Goal: Information Seeking & Learning: Check status

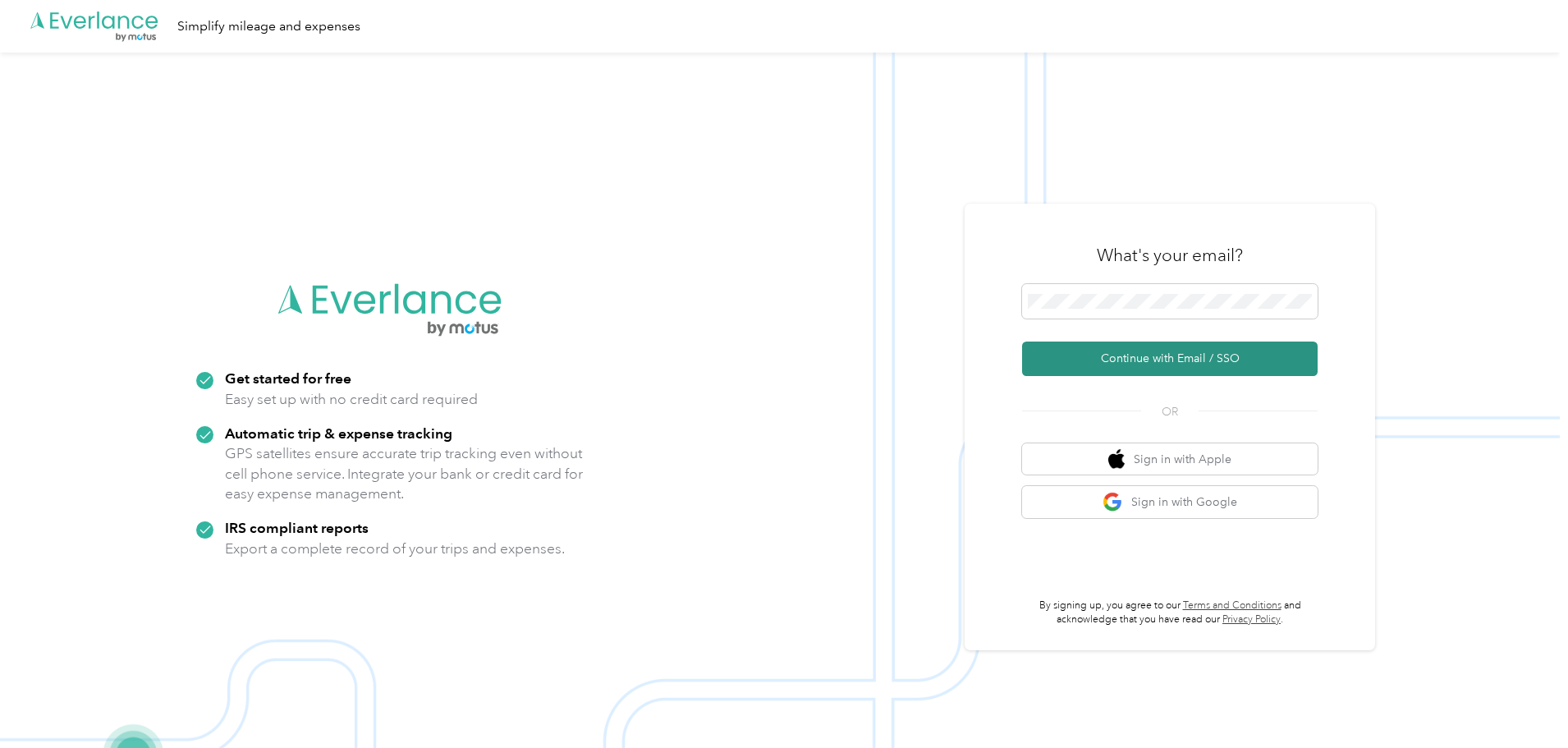
click at [1142, 354] on button "Continue with Email / SSO" at bounding box center [1169, 359] width 295 height 34
click at [1181, 364] on button "Continue with Email / SSO" at bounding box center [1169, 359] width 295 height 34
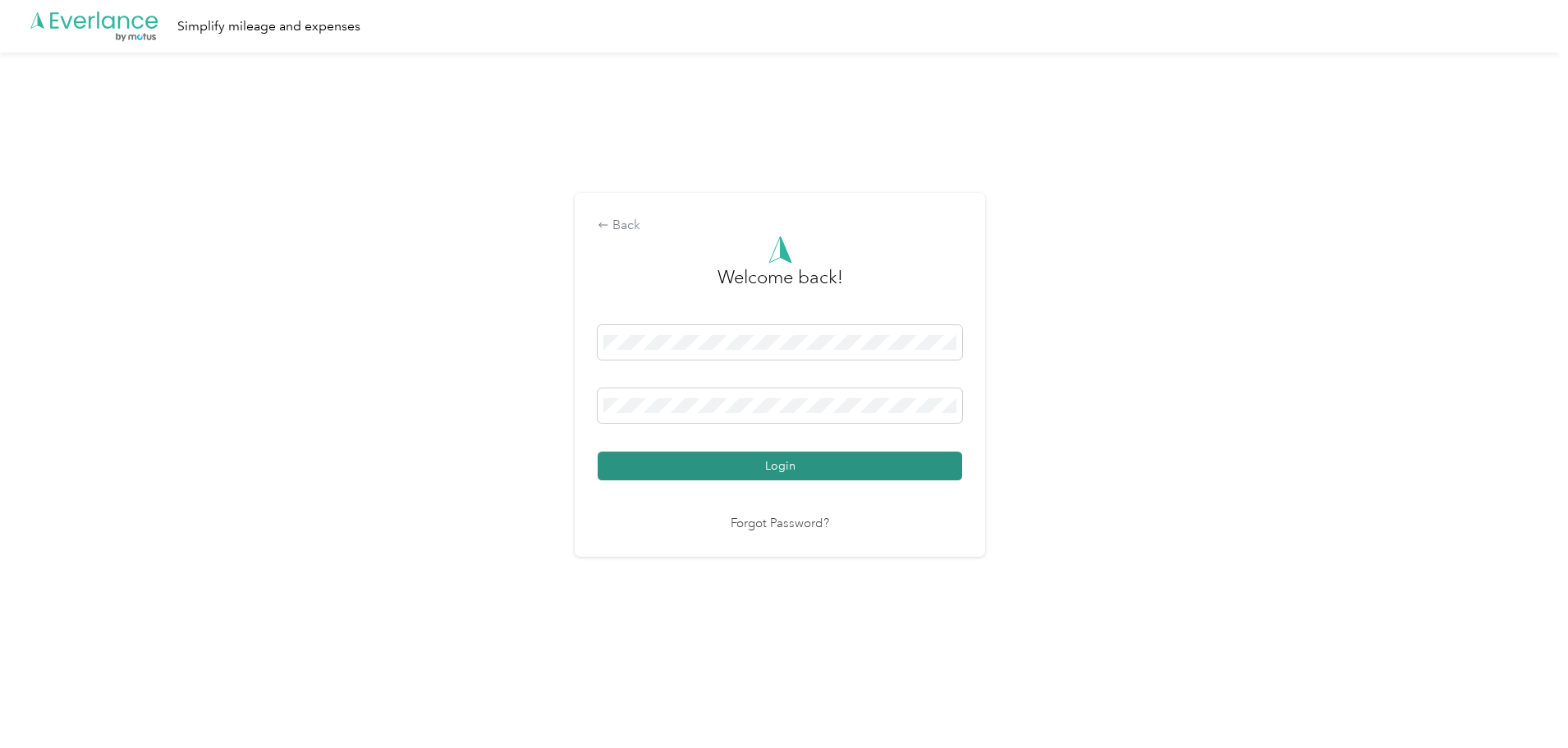
click at [755, 457] on button "Login" at bounding box center [779, 466] width 365 height 29
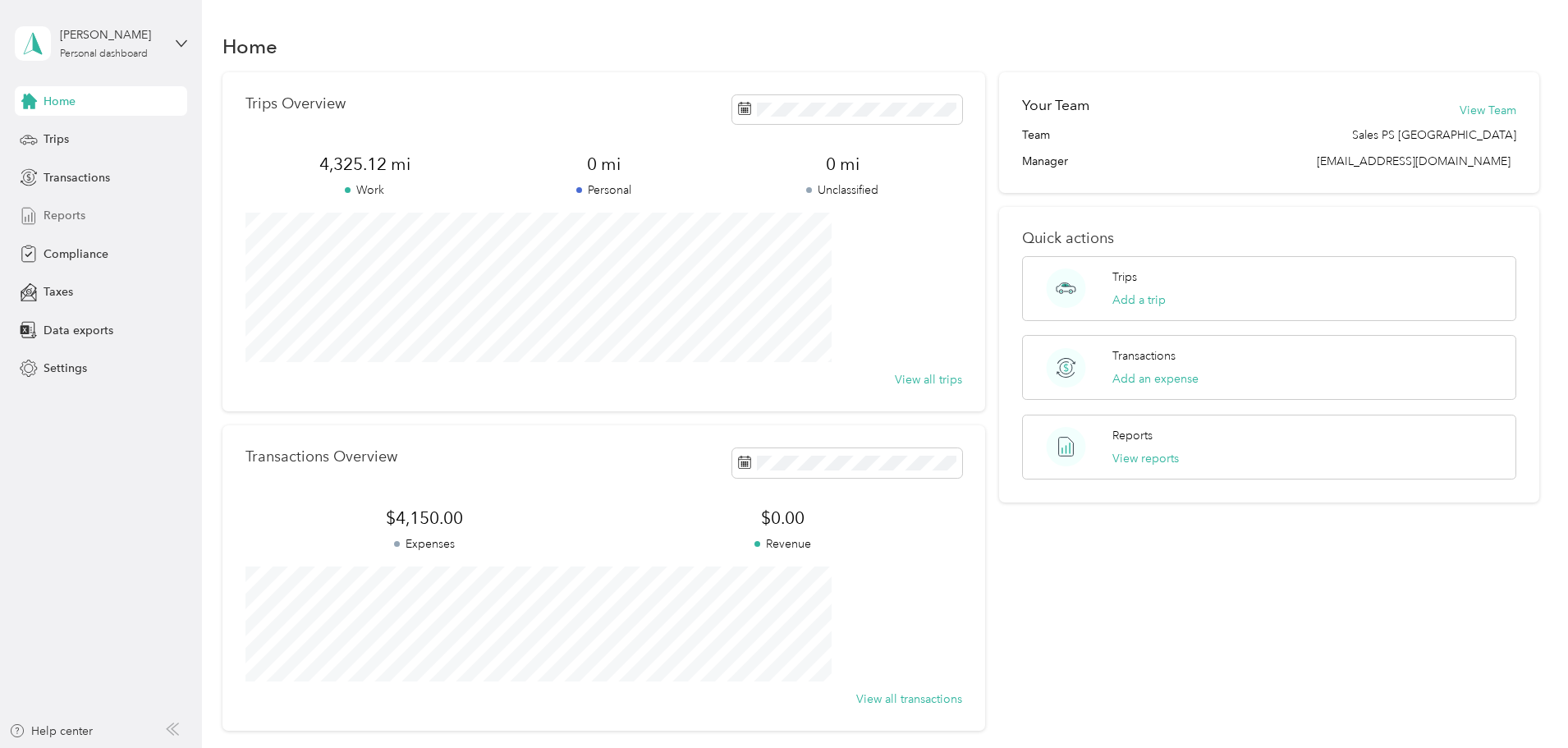
click at [65, 215] on span "Reports" at bounding box center [65, 216] width 42 height 18
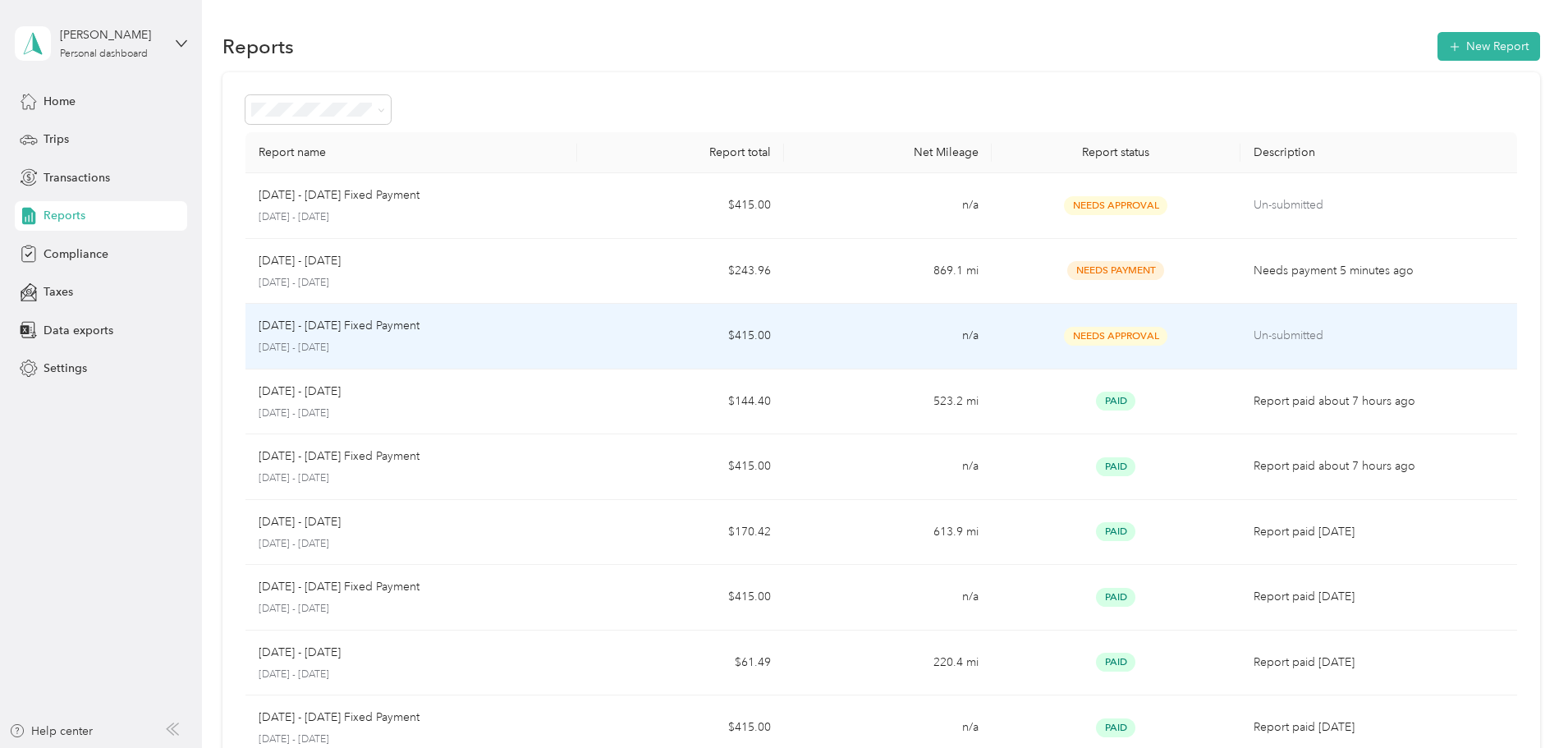
click at [564, 349] on p "[DATE] - [DATE]" at bounding box center [411, 348] width 306 height 15
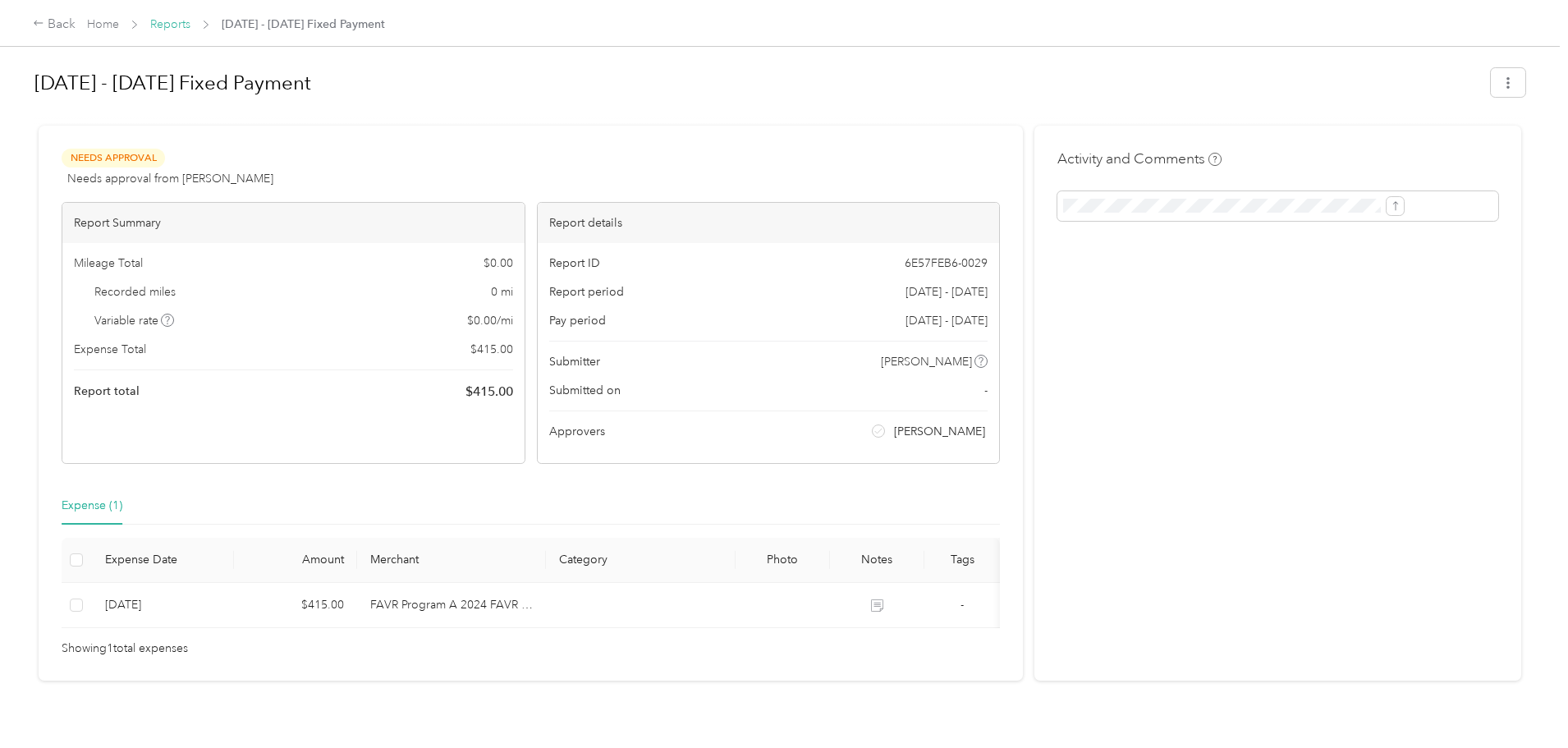
click at [191, 21] on link "Reports" at bounding box center [170, 25] width 40 height 14
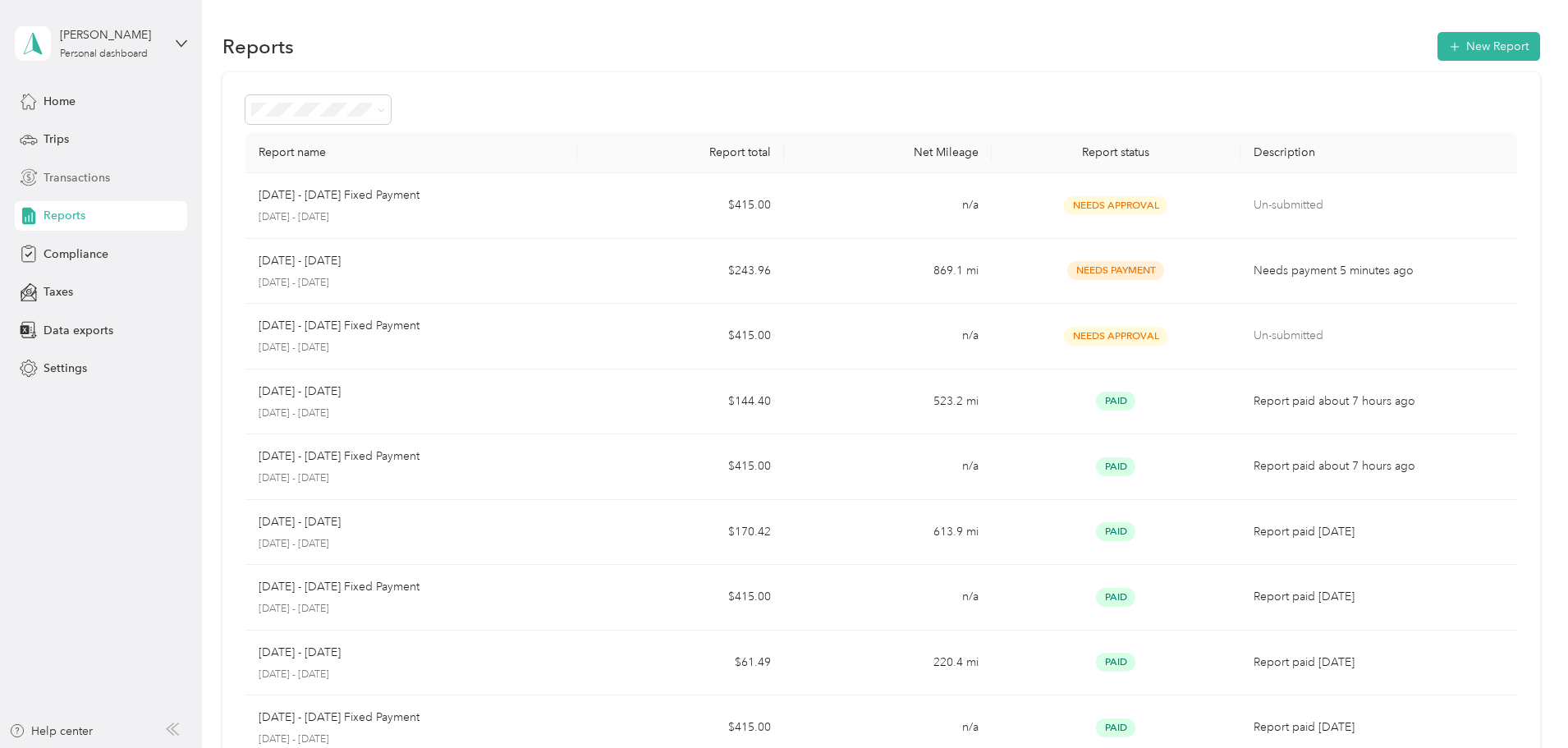
click at [103, 178] on span "Transactions" at bounding box center [77, 178] width 67 height 18
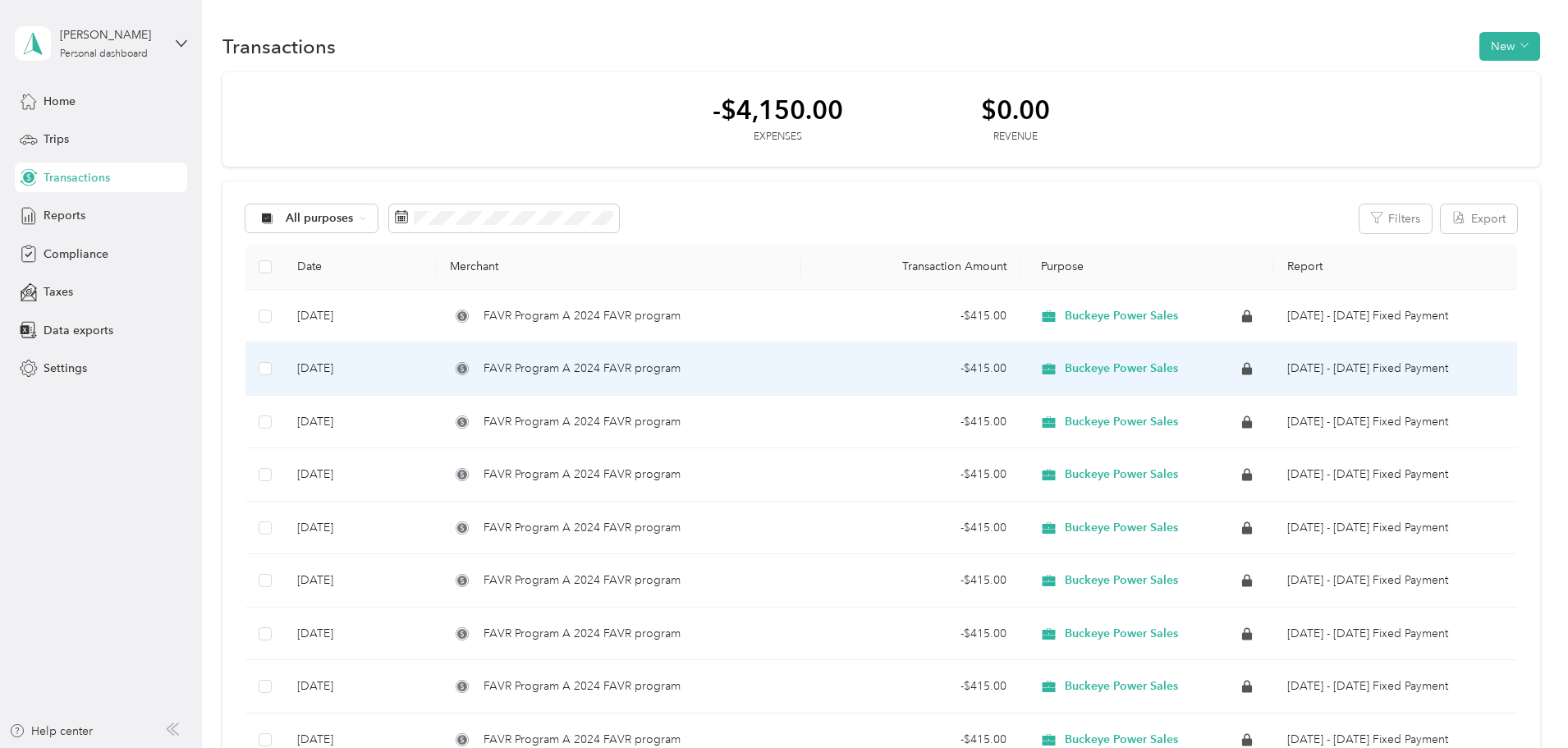
click at [630, 370] on span "FAVR Program A 2024 FAVR program" at bounding box center [582, 368] width 197 height 18
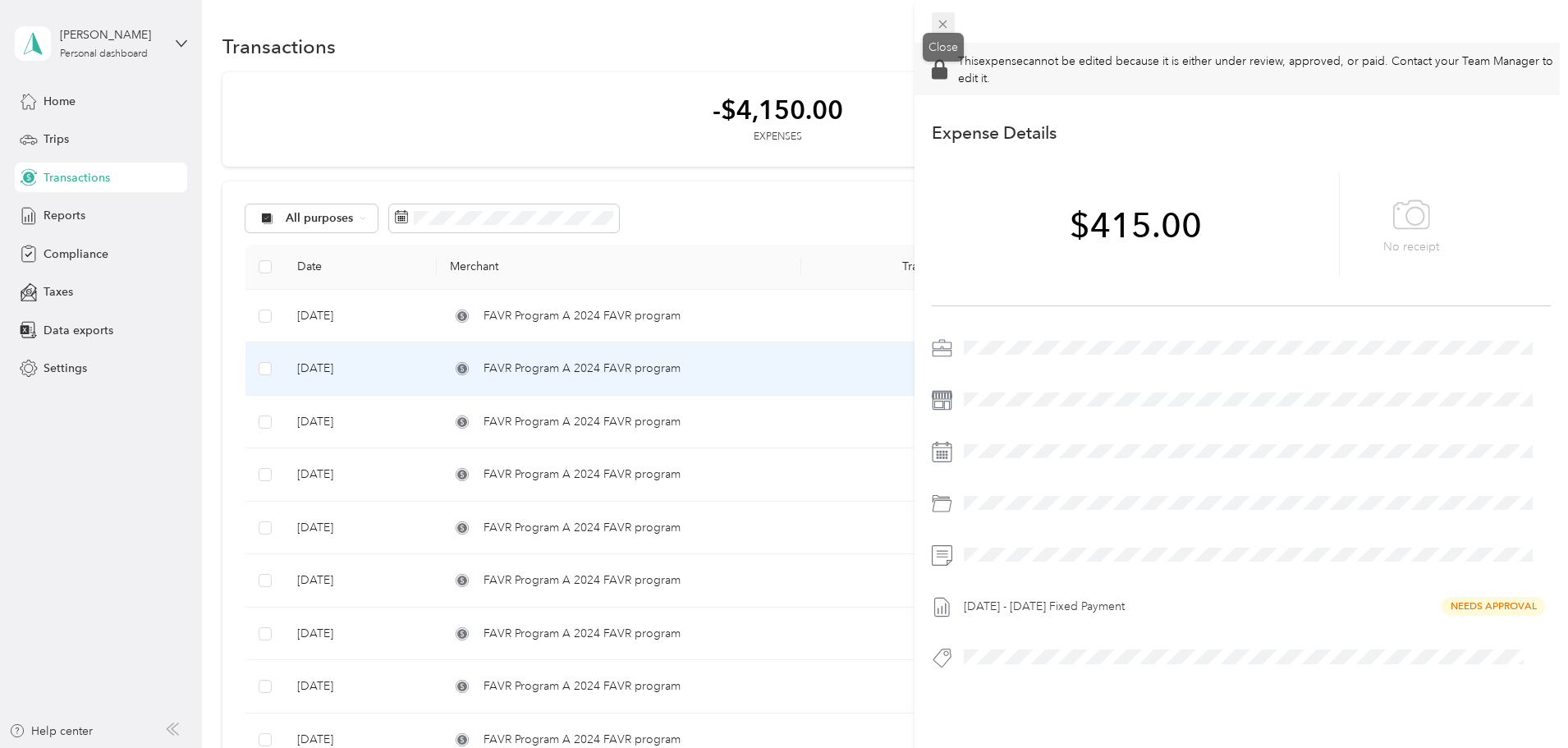
click at [954, 31] on span at bounding box center [943, 24] width 23 height 23
